Goal: Information Seeking & Learning: Learn about a topic

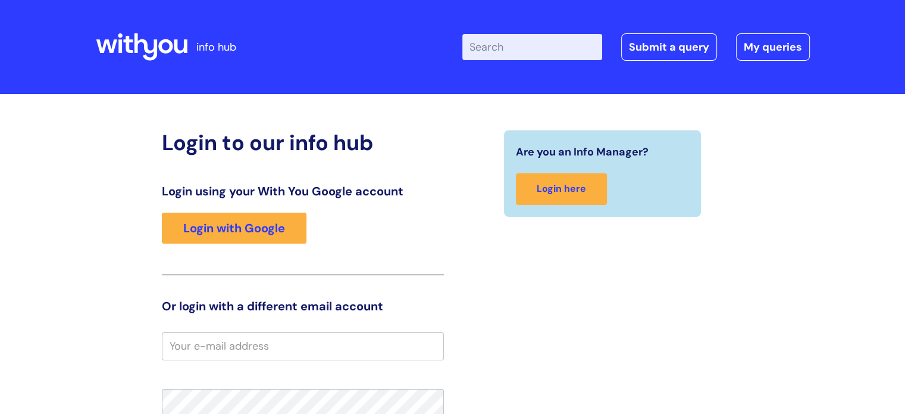
click at [496, 52] on input "Enter your search term here..." at bounding box center [533, 47] width 140 height 26
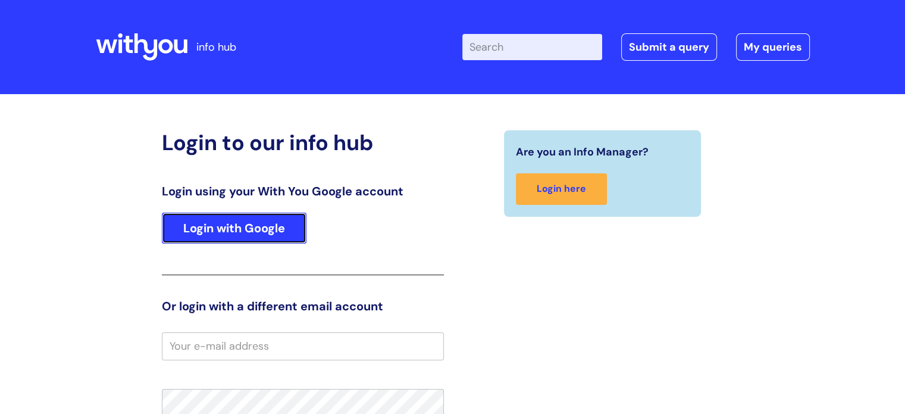
click at [254, 220] on link "Login with Google" at bounding box center [234, 228] width 145 height 31
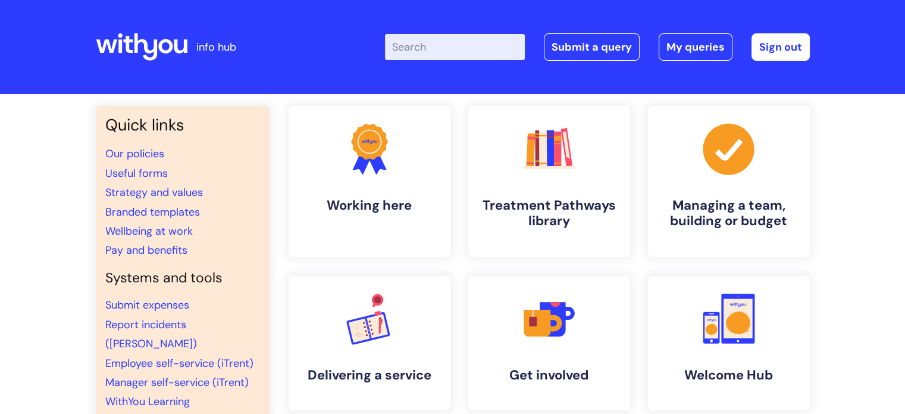
click at [463, 45] on input "Enter your search term here..." at bounding box center [455, 47] width 140 height 26
type input "my journey"
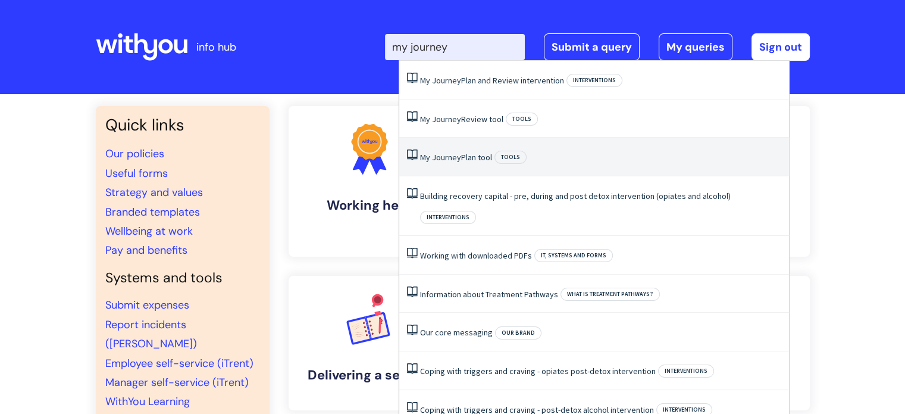
click at [458, 157] on span "Journey" at bounding box center [446, 157] width 29 height 11
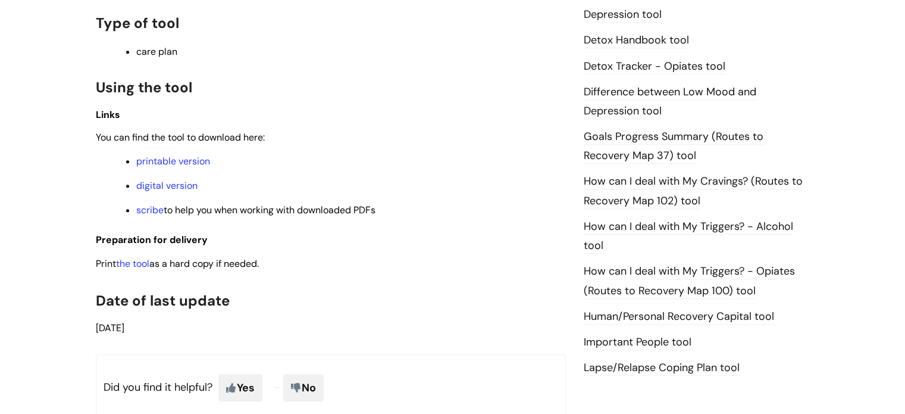
scroll to position [655, 0]
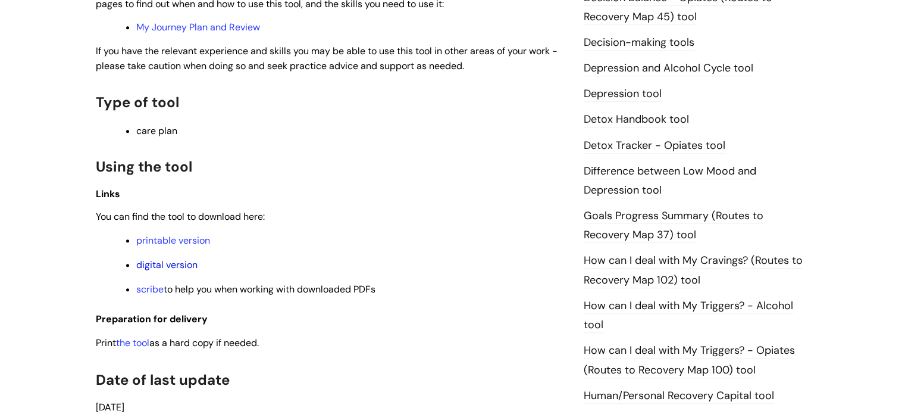
click at [173, 264] on link "digital version" at bounding box center [166, 264] width 61 height 13
